Goal: Check status: Check status

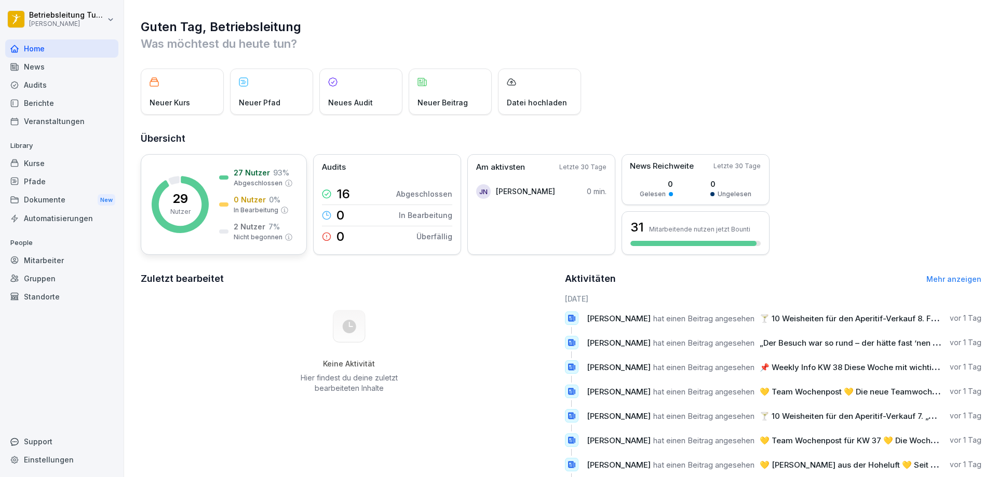
click at [186, 208] on p "Nutzer" at bounding box center [180, 211] width 20 height 9
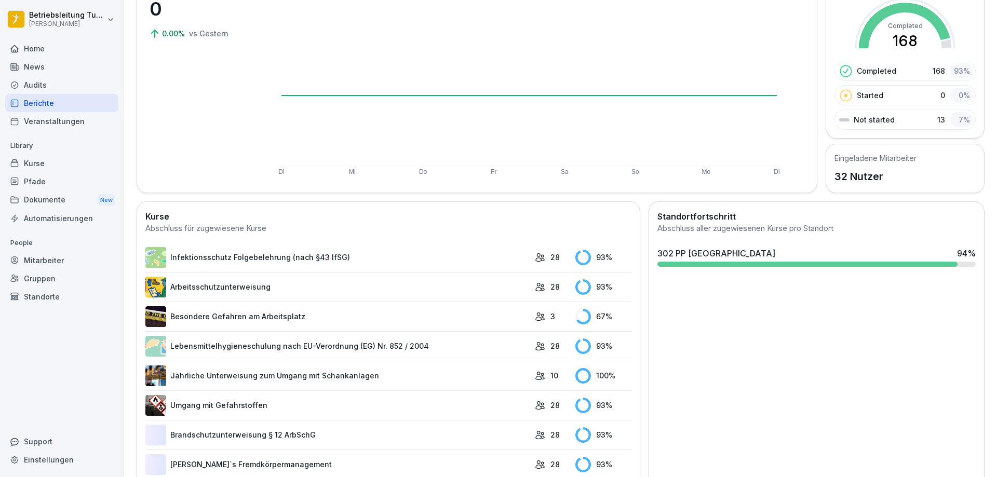
scroll to position [104, 0]
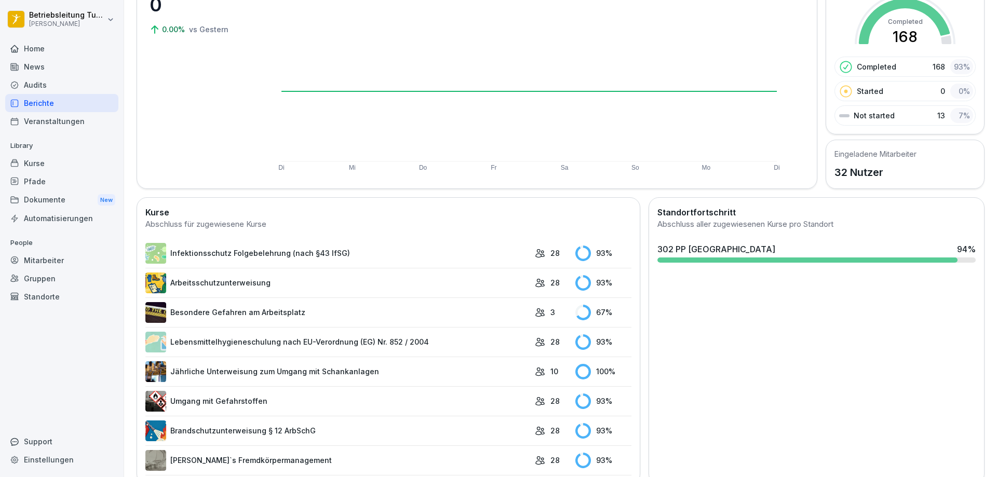
click at [277, 258] on link "Infektionsschutz Folgebelehrung (nach §43 IfSG)" at bounding box center [337, 253] width 384 height 21
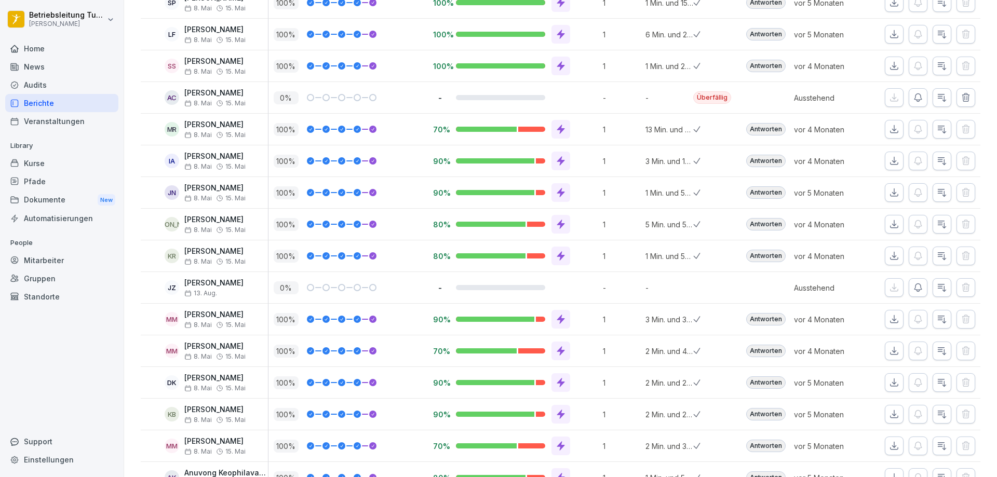
scroll to position [219, 0]
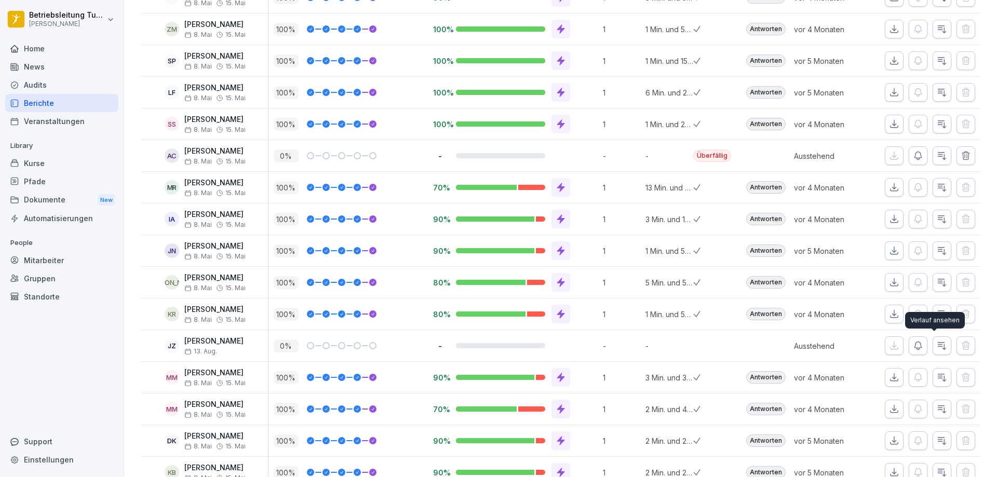
click at [936, 344] on icon "button" at bounding box center [941, 346] width 10 height 10
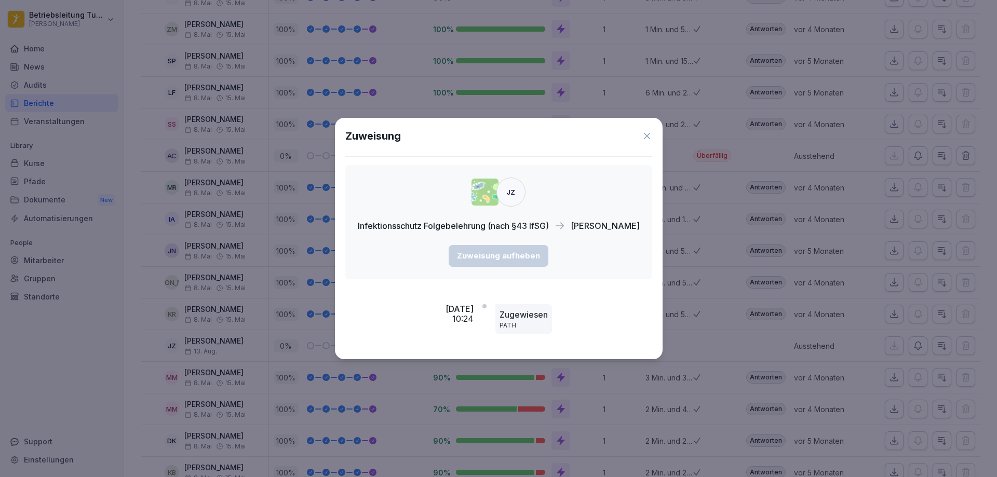
click at [644, 139] on icon at bounding box center [647, 136] width 10 height 10
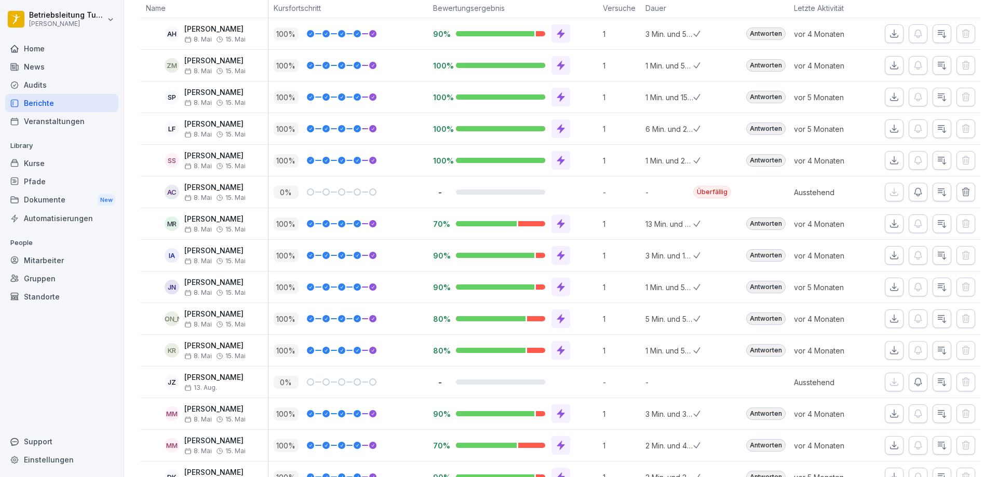
scroll to position [167, 0]
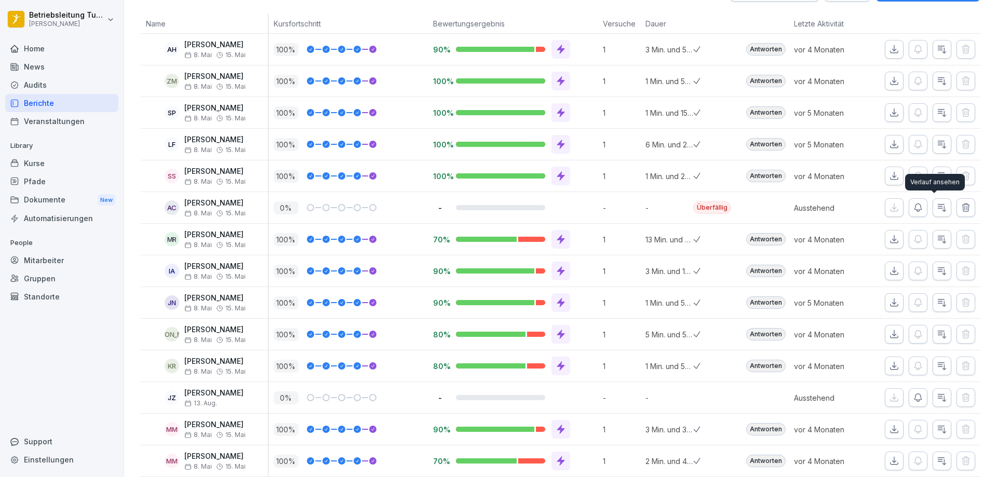
click at [938, 211] on icon "button" at bounding box center [941, 207] width 10 height 10
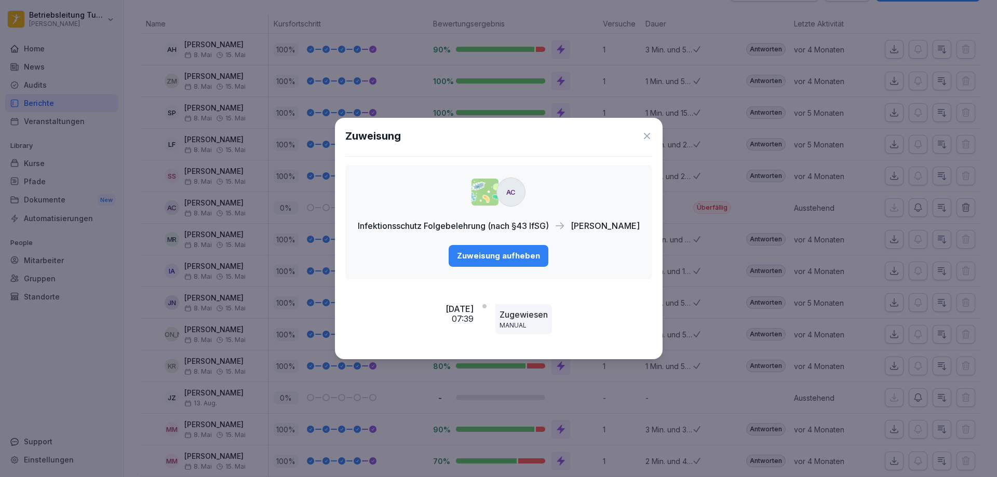
click at [652, 140] on icon at bounding box center [647, 136] width 10 height 10
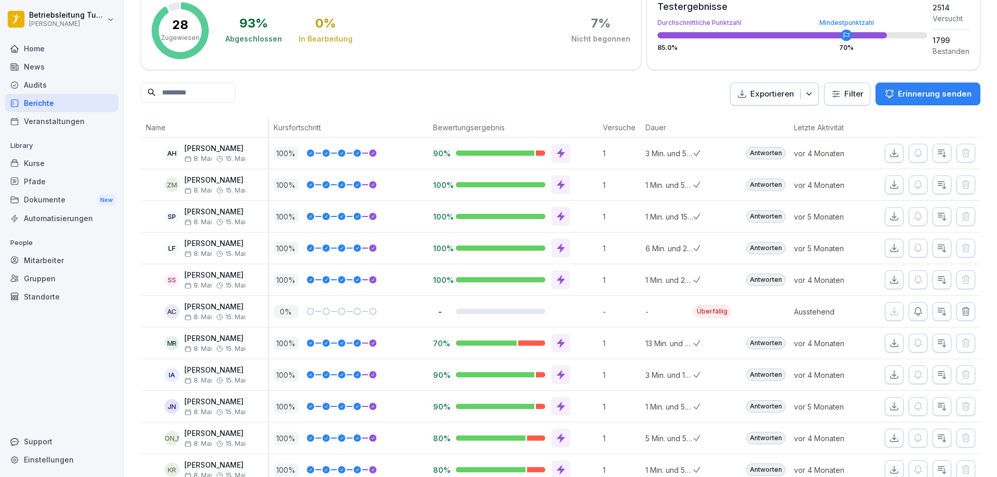
scroll to position [0, 0]
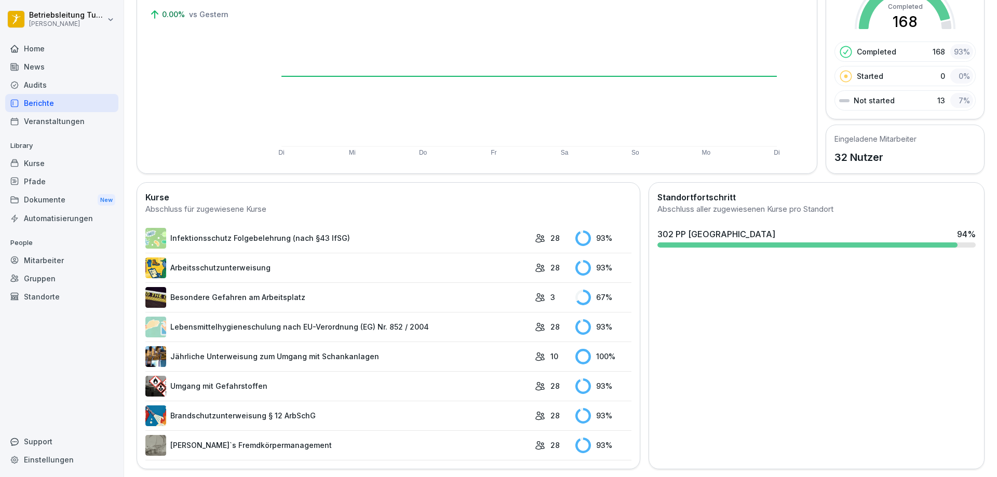
scroll to position [127, 0]
click at [303, 321] on link "Lebensmittelhygieneschulung nach EU-Verordnung (EG) Nr. 852 / 2004" at bounding box center [337, 326] width 384 height 21
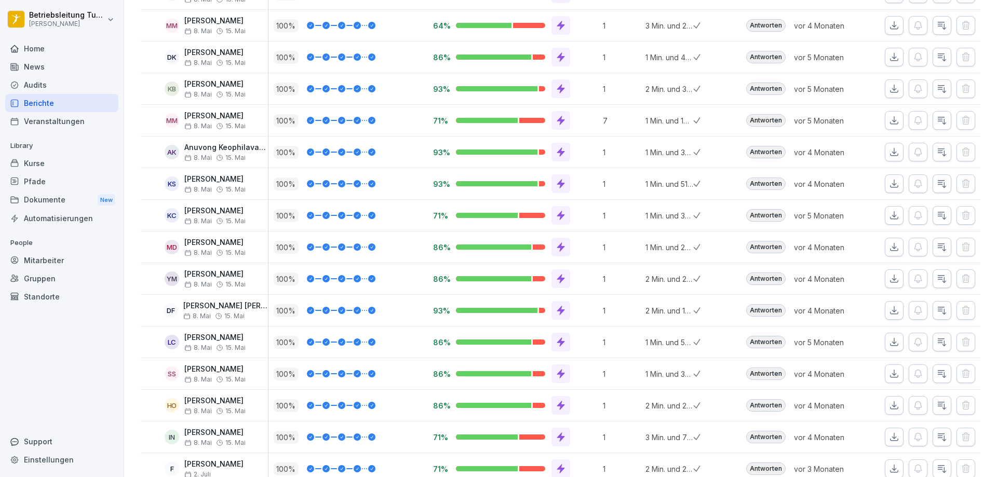
scroll to position [634, 0]
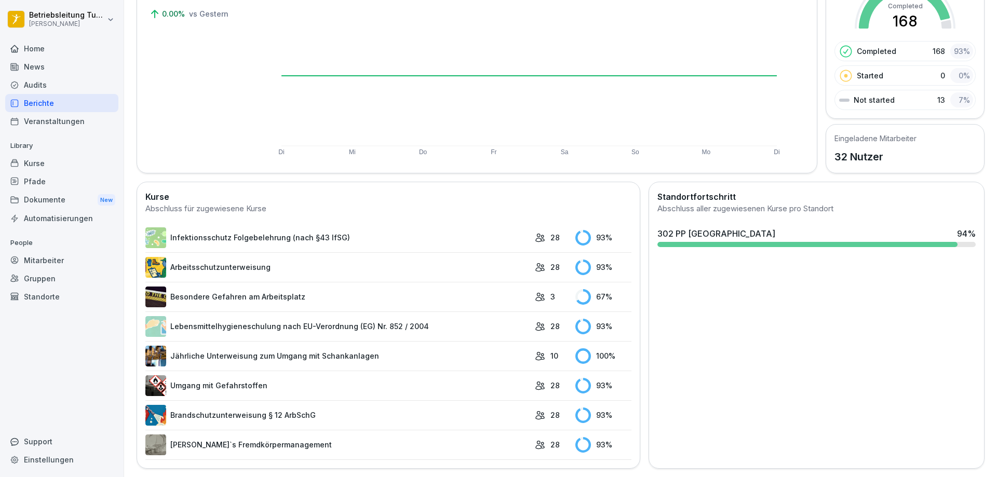
scroll to position [127, 0]
drag, startPoint x: 341, startPoint y: 349, endPoint x: 332, endPoint y: 348, distance: 8.9
click at [341, 349] on link "Jährliche Unterweisung zum Umgang mit Schankanlagen" at bounding box center [337, 356] width 384 height 21
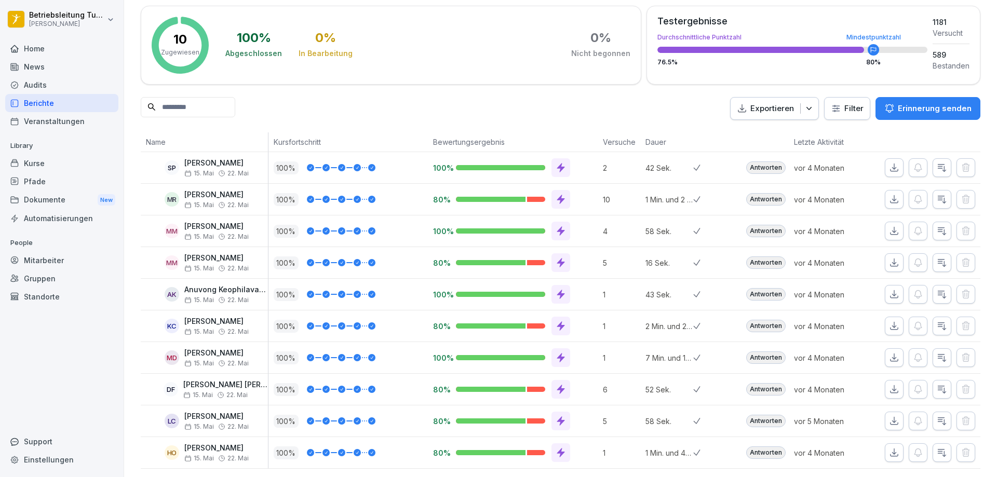
scroll to position [64, 0]
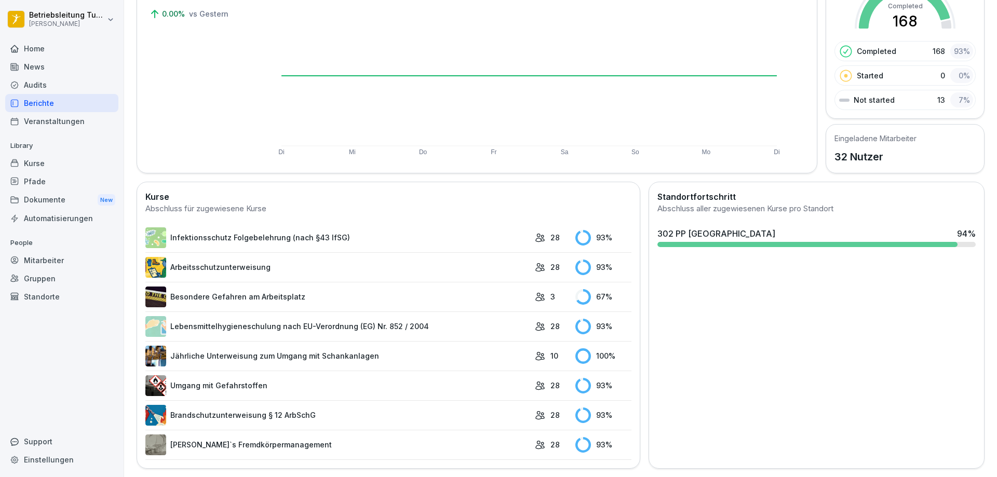
scroll to position [127, 0]
click at [293, 409] on link "Brandschutzunterweisung § 12 ArbSchG" at bounding box center [337, 415] width 384 height 21
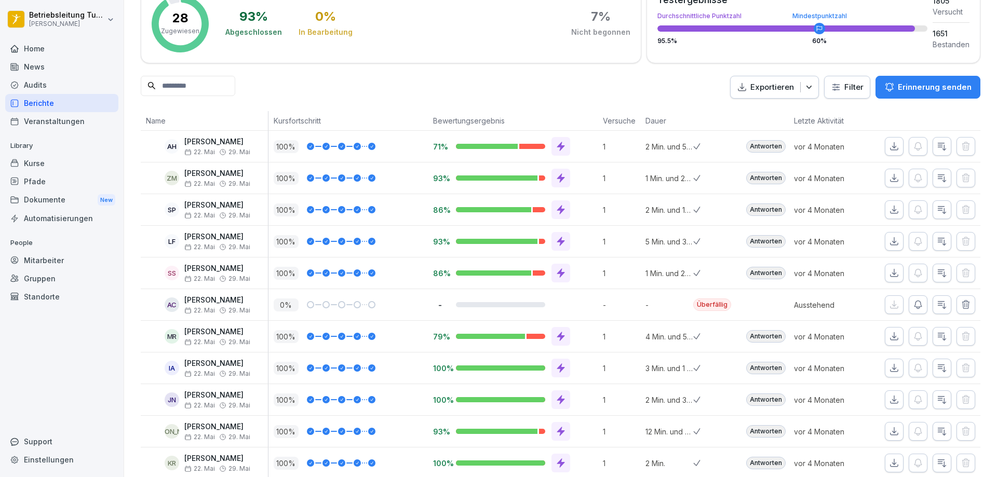
scroll to position [11, 0]
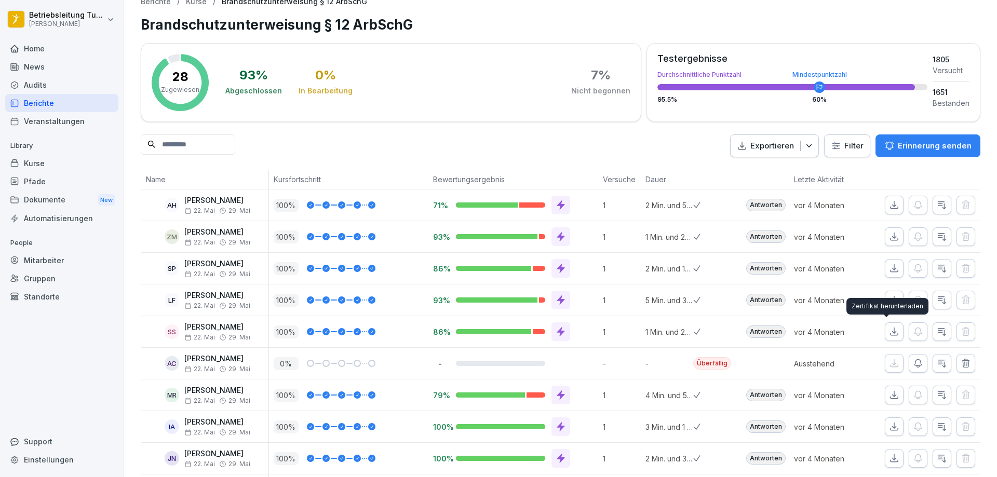
click at [889, 332] on icon "button" at bounding box center [894, 331] width 10 height 10
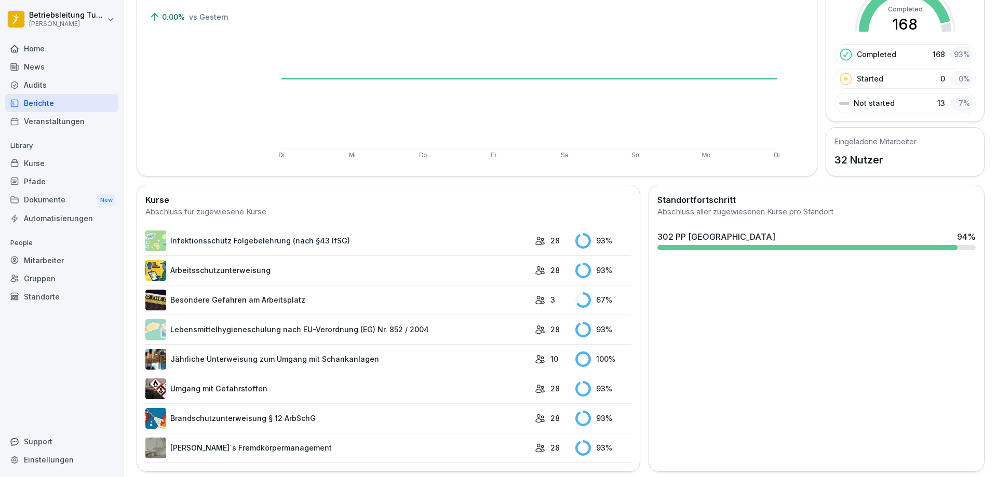
scroll to position [127, 0]
